Goal: Find specific page/section: Find specific page/section

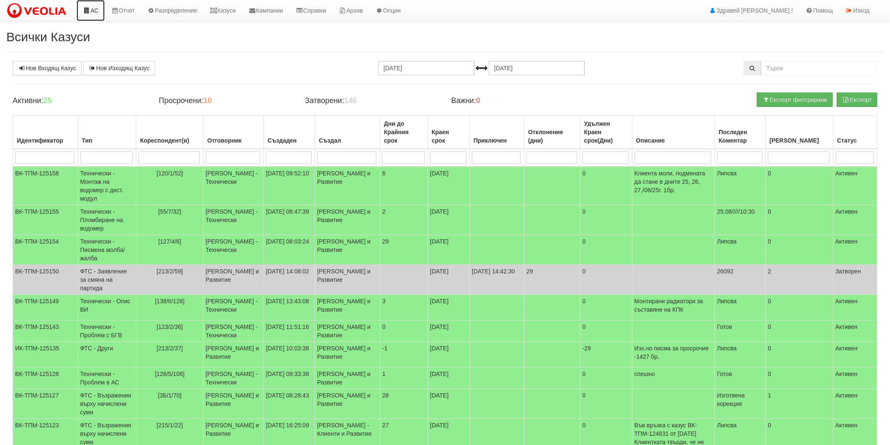
click at [93, 10] on link "АС" at bounding box center [91, 10] width 28 height 21
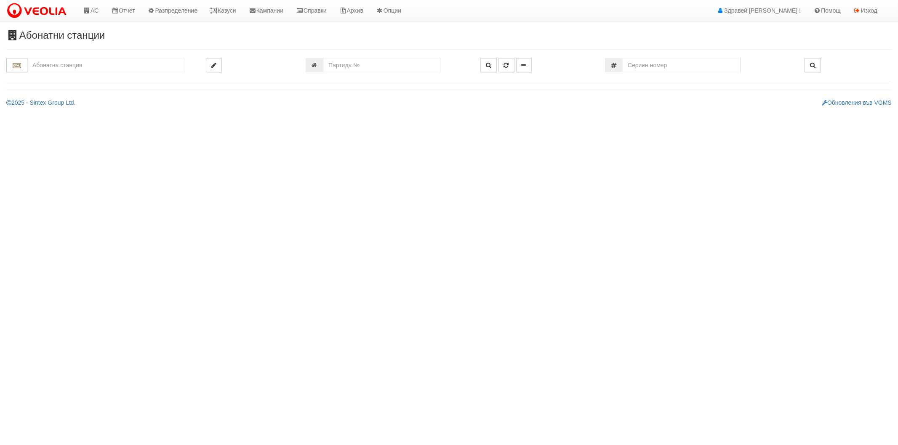
click at [69, 65] on input "text" at bounding box center [106, 65] width 158 height 14
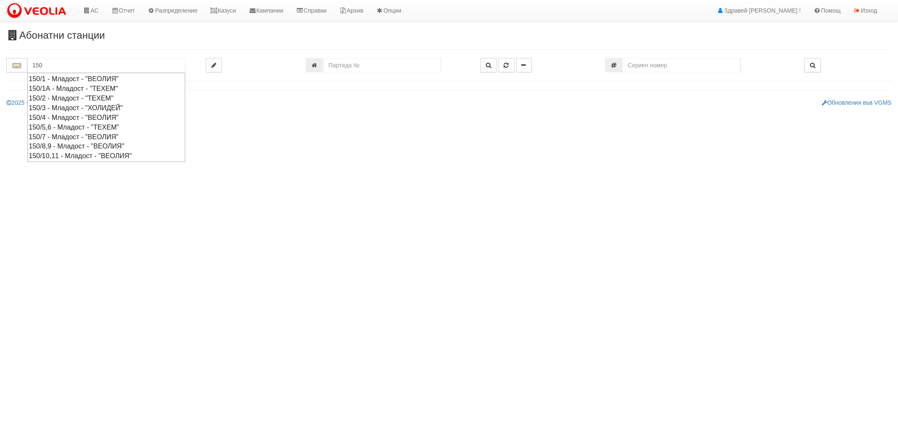
click at [70, 81] on div "150/1 - Младост - "ВЕОЛИЯ"" at bounding box center [106, 79] width 155 height 10
type input "150/1 - Младост - "ВЕОЛИЯ""
